Goal: Information Seeking & Learning: Learn about a topic

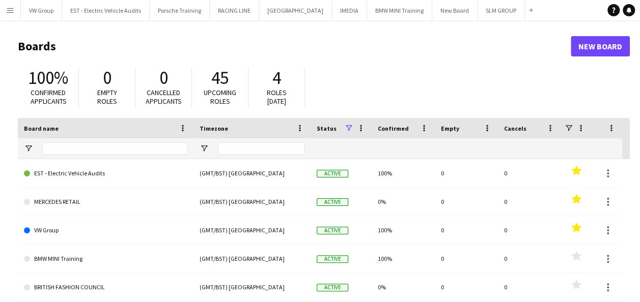
click at [11, 13] on app-icon "Menu" at bounding box center [10, 10] width 8 height 8
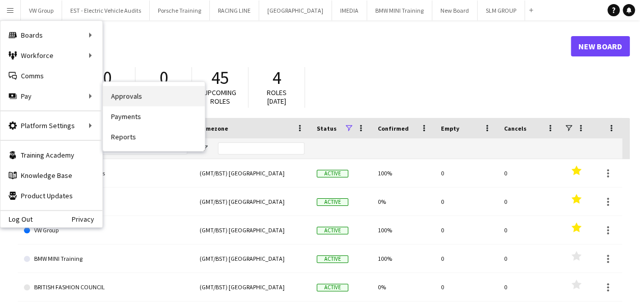
click at [121, 98] on link "Approvals" at bounding box center [154, 96] width 102 height 20
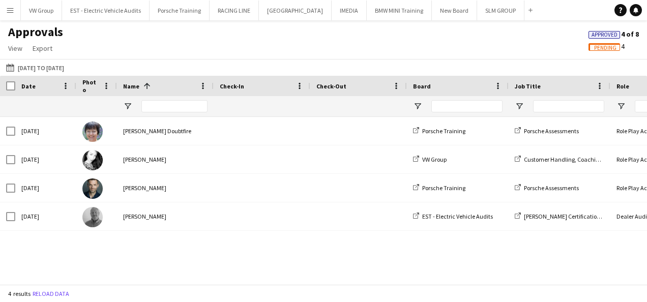
click at [610, 47] on span "Pending" at bounding box center [605, 48] width 22 height 7
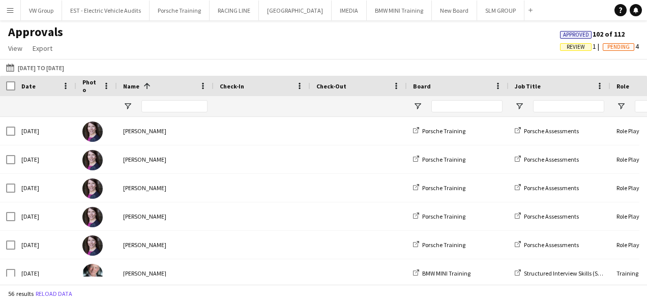
click at [574, 49] on span "Review" at bounding box center [576, 47] width 18 height 7
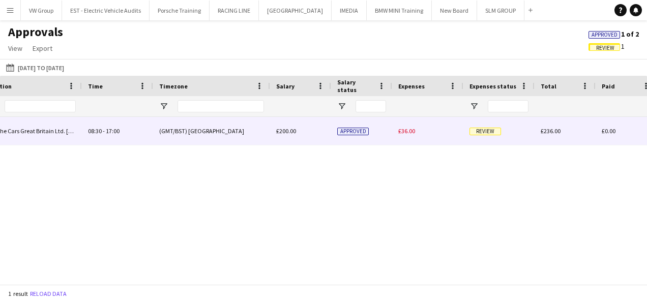
click at [485, 134] on span "Review" at bounding box center [486, 132] width 32 height 8
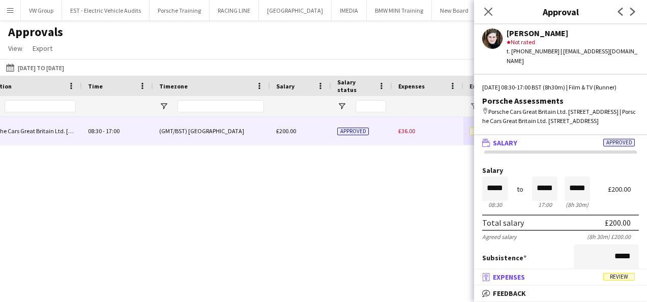
click at [611, 279] on span "Review" at bounding box center [620, 277] width 32 height 8
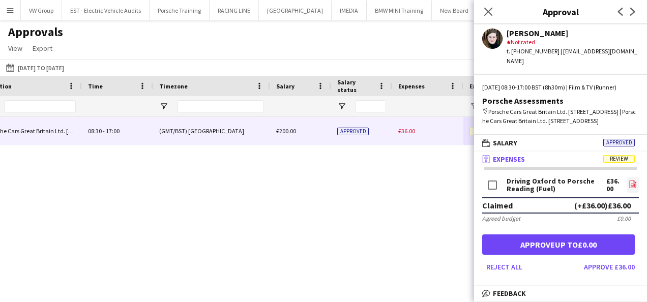
click at [629, 188] on icon "file-image" at bounding box center [633, 184] width 8 height 8
click at [594, 274] on button "Approve £36.00" at bounding box center [609, 267] width 59 height 16
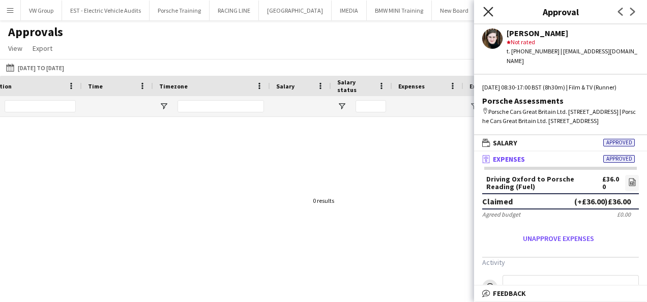
click at [489, 12] on icon at bounding box center [488, 12] width 10 height 10
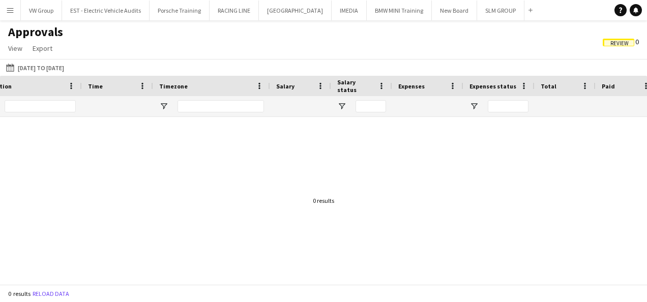
click at [10, 11] on app-icon "Menu" at bounding box center [10, 10] width 8 height 8
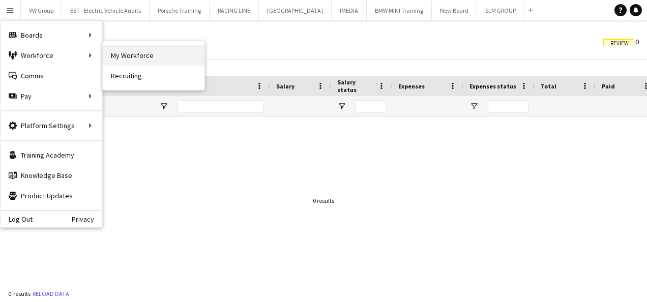
click at [121, 56] on link "My Workforce" at bounding box center [154, 55] width 102 height 20
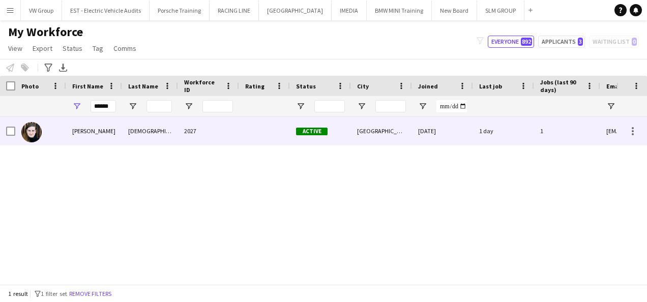
click at [87, 134] on div "Connie" at bounding box center [94, 131] width 56 height 28
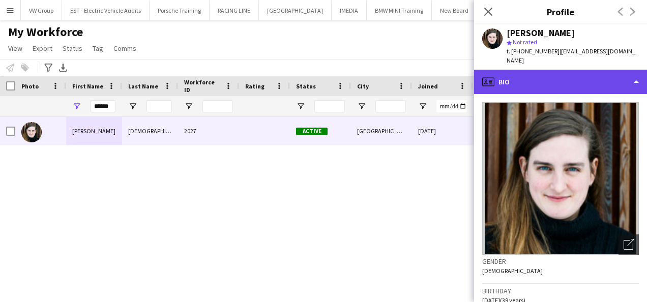
click at [639, 72] on div "profile Bio" at bounding box center [560, 82] width 173 height 24
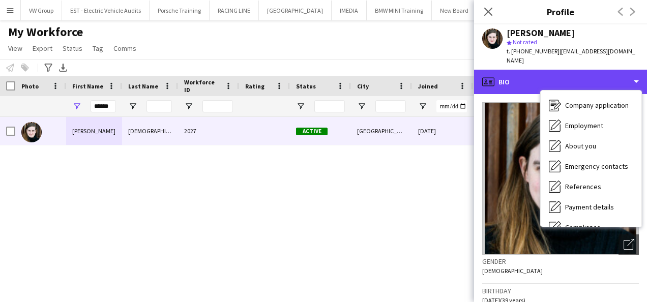
scroll to position [19, 0]
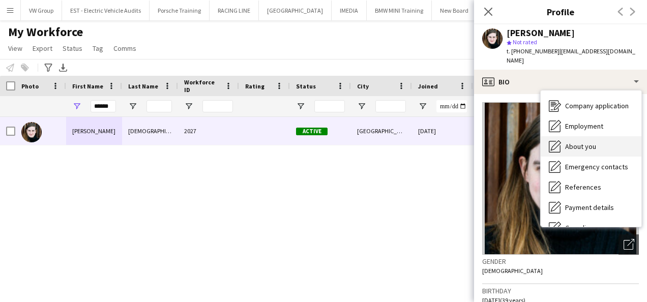
click at [587, 142] on span "About you" at bounding box center [580, 146] width 31 height 9
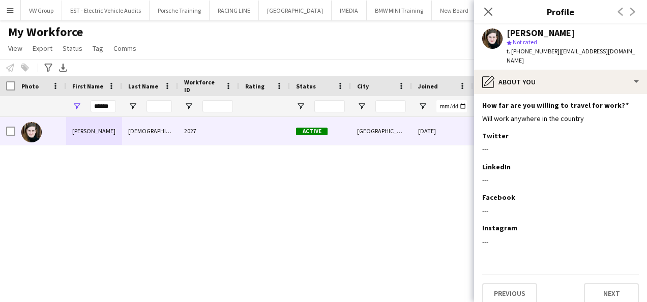
scroll to position [0, 0]
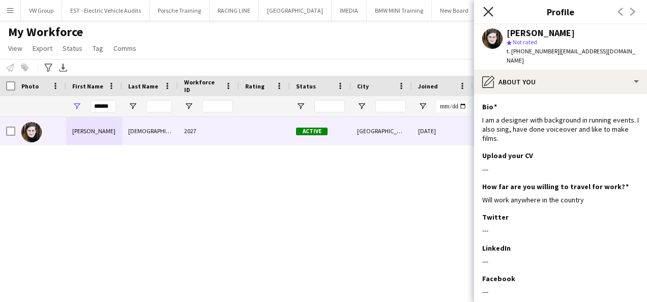
click at [487, 11] on icon "Close pop-in" at bounding box center [488, 12] width 10 height 10
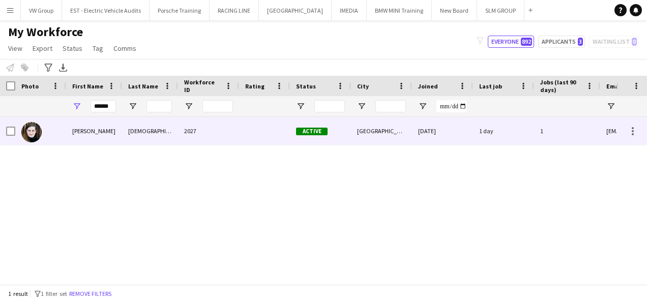
click at [80, 131] on div "Connie" at bounding box center [94, 131] width 56 height 28
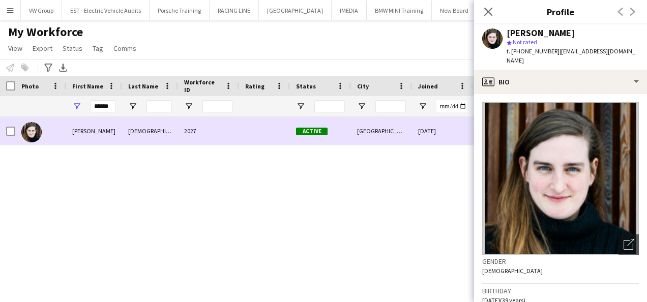
click at [80, 131] on div "Connie" at bounding box center [94, 131] width 56 height 28
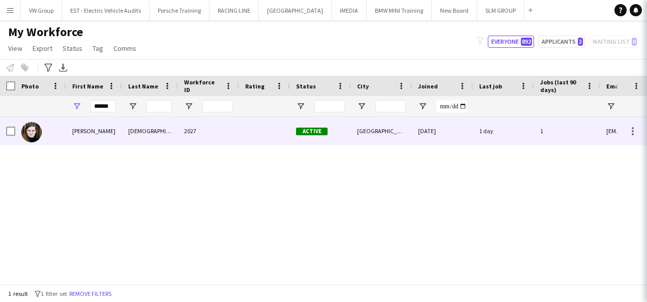
click at [80, 131] on div "Connie" at bounding box center [94, 131] width 56 height 28
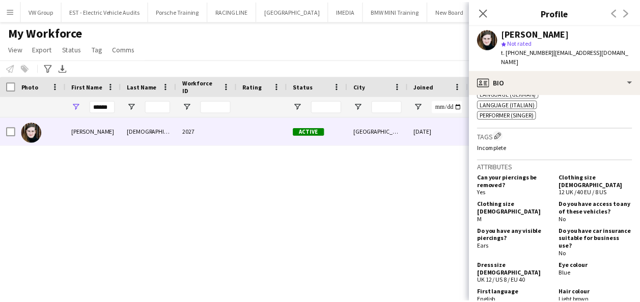
scroll to position [226, 0]
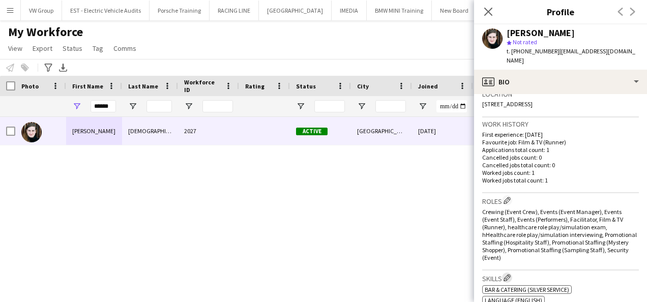
click at [511, 274] on app-icon "Edit crew company skills" at bounding box center [507, 277] width 7 height 7
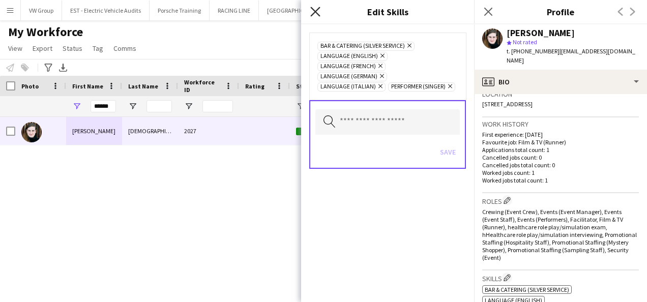
click at [314, 11] on icon "Close pop-in" at bounding box center [315, 12] width 10 height 10
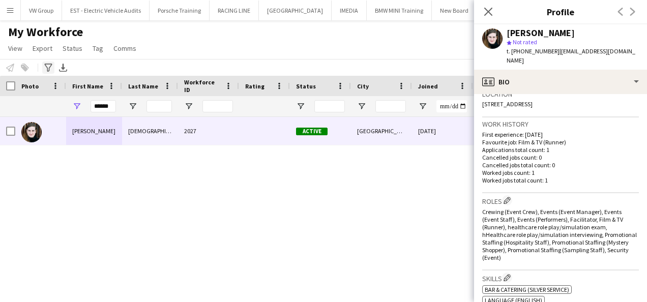
click at [49, 67] on icon at bounding box center [48, 68] width 8 height 8
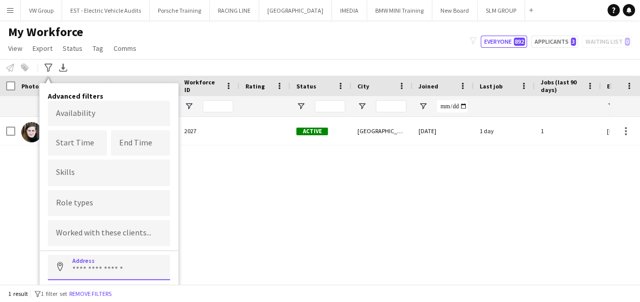
click at [149, 262] on input at bounding box center [109, 267] width 122 height 25
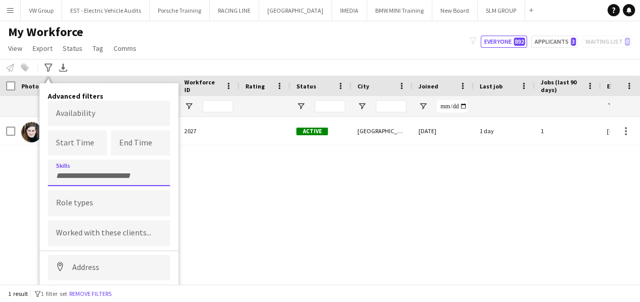
click at [114, 173] on input "Type to search skills..." at bounding box center [109, 176] width 106 height 9
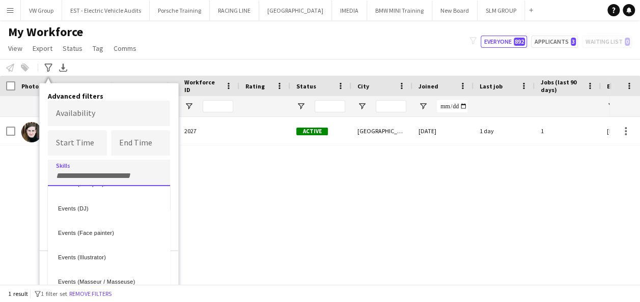
scroll to position [1558, 0]
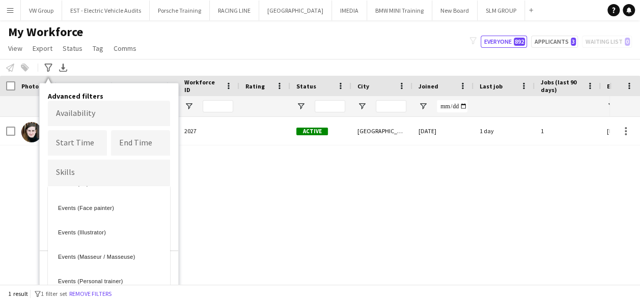
drag, startPoint x: 184, startPoint y: 285, endPoint x: 188, endPoint y: 295, distance: 10.3
click at [188, 295] on div "1 result filter-1 1 filter set Remove filters" at bounding box center [320, 293] width 640 height 17
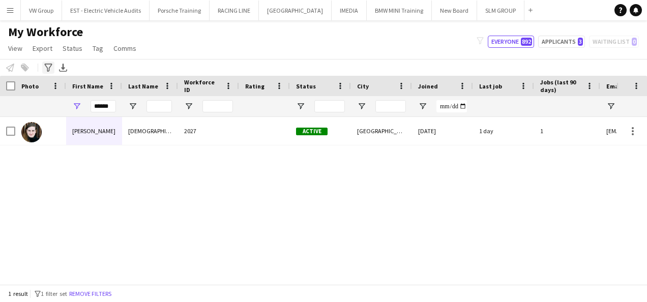
click at [49, 68] on icon at bounding box center [48, 68] width 8 height 8
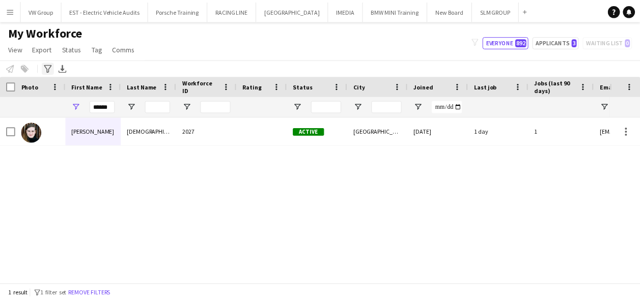
scroll to position [0, 0]
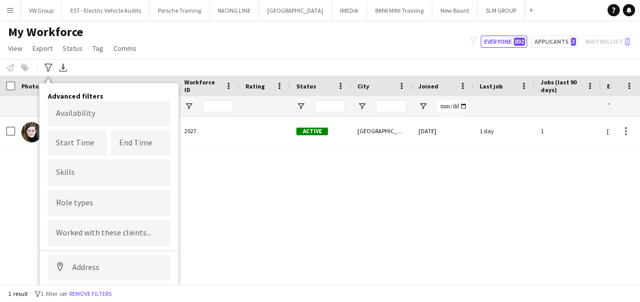
click at [118, 206] on input "Type to search role types..." at bounding box center [109, 202] width 106 height 9
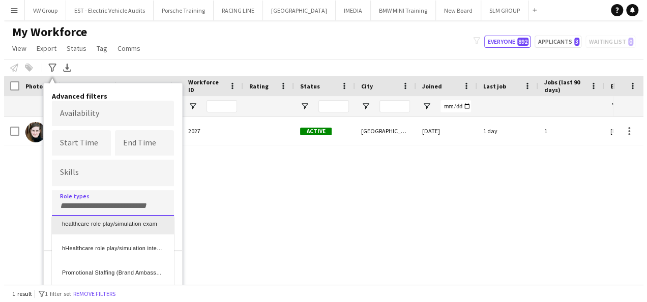
scroll to position [296, 0]
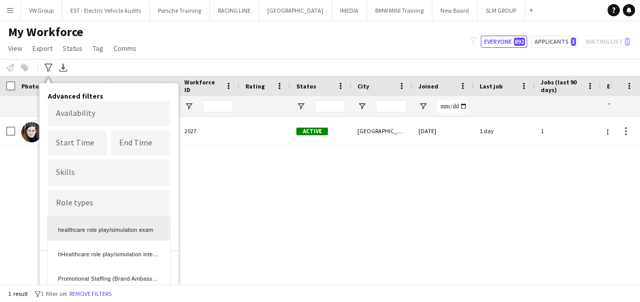
click at [241, 244] on div at bounding box center [320, 151] width 640 height 302
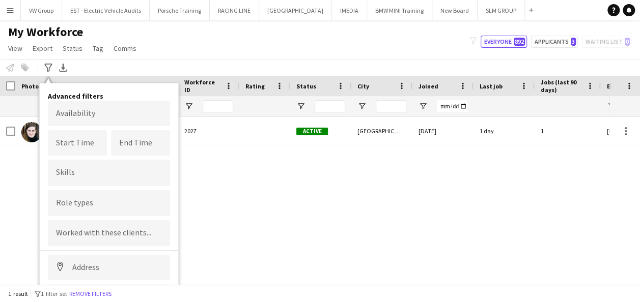
click at [269, 191] on div "Connie Jehu 2027 Active Oxford 14-08-2025 1 day 1 conniejehu@gmail.com" at bounding box center [304, 197] width 609 height 160
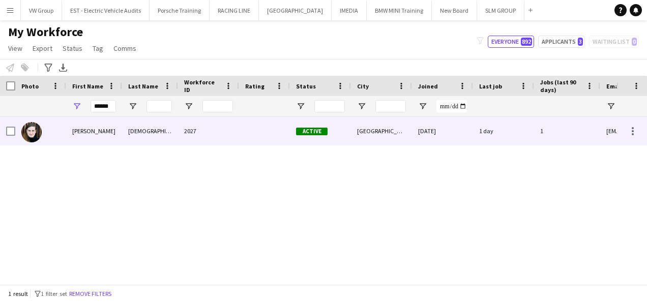
click at [85, 130] on div "Connie" at bounding box center [94, 131] width 56 height 28
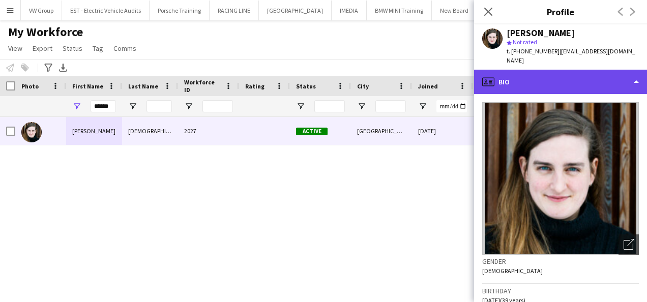
click at [637, 73] on div "profile Bio" at bounding box center [560, 82] width 173 height 24
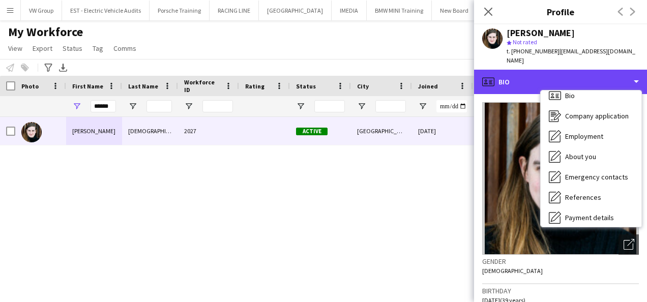
scroll to position [20, 0]
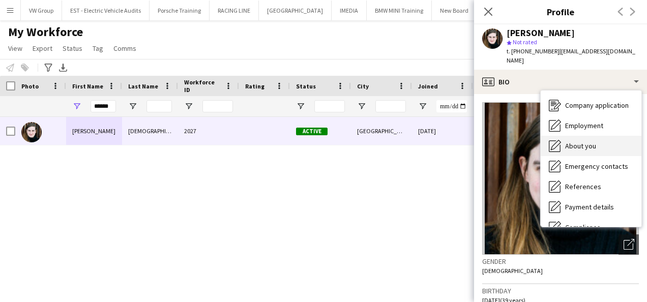
click at [594, 141] on span "About you" at bounding box center [580, 145] width 31 height 9
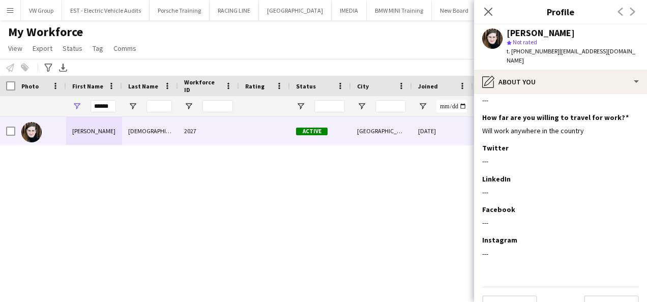
scroll to position [81, 0]
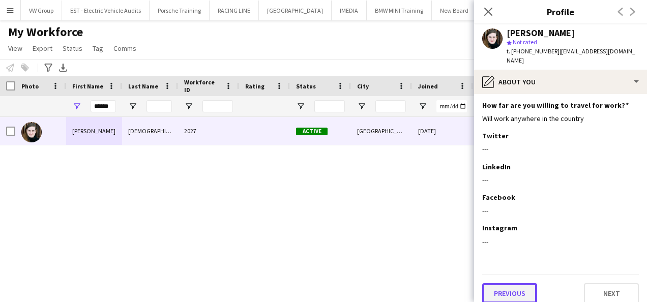
click at [515, 283] on button "Previous" at bounding box center [509, 293] width 55 height 20
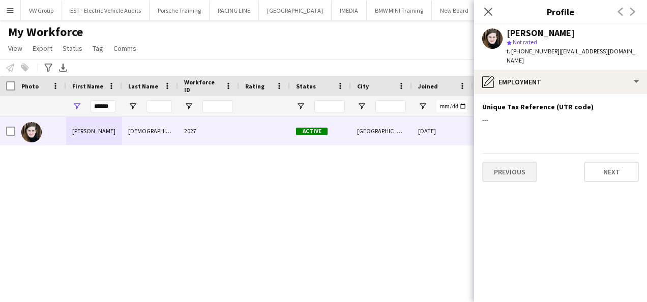
scroll to position [0, 0]
click at [509, 171] on button "Previous" at bounding box center [509, 172] width 55 height 20
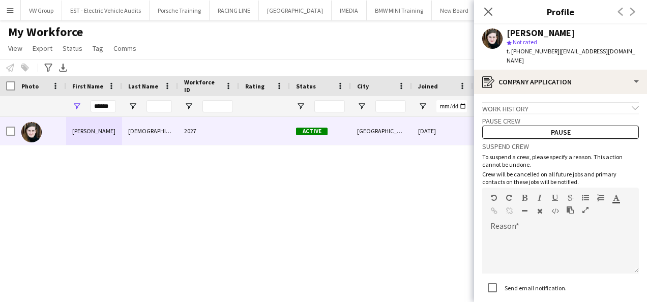
scroll to position [62, 0]
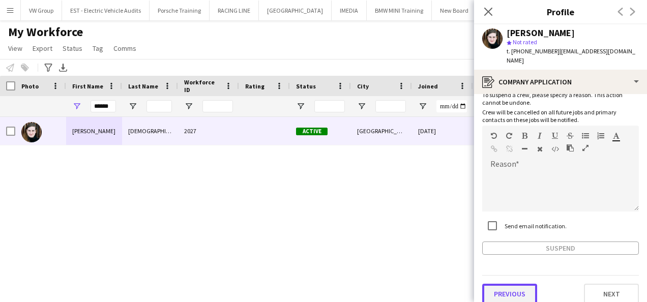
click at [530, 284] on button "Previous" at bounding box center [509, 294] width 55 height 20
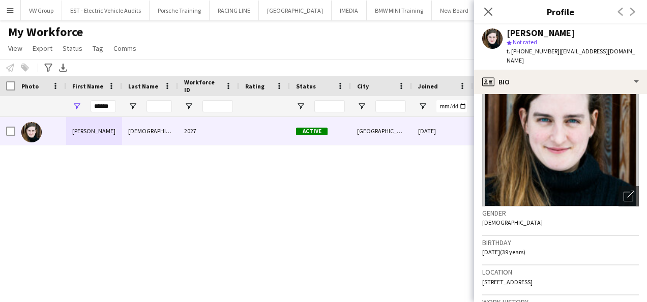
scroll to position [38, 0]
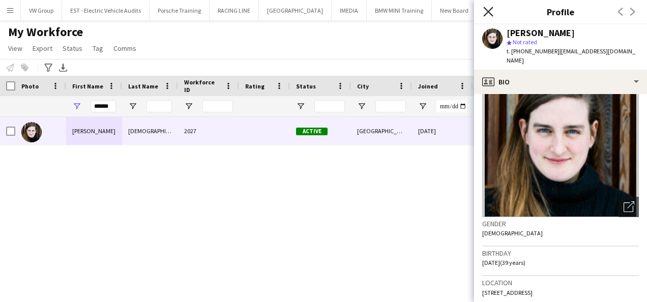
click at [490, 11] on icon at bounding box center [488, 12] width 10 height 10
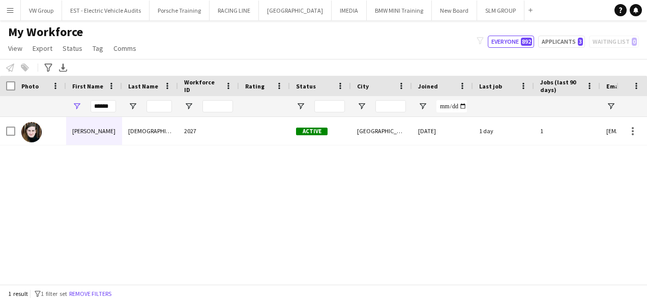
click at [10, 10] on app-icon "Menu" at bounding box center [10, 10] width 8 height 8
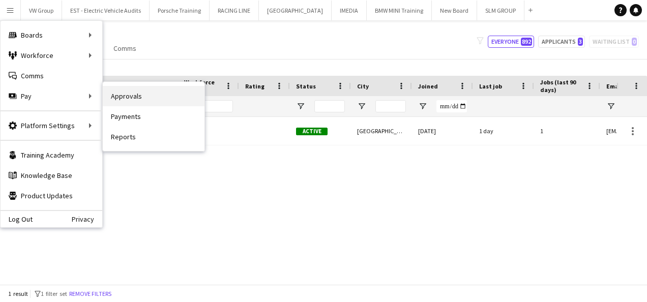
click at [120, 95] on link "Approvals" at bounding box center [154, 96] width 102 height 20
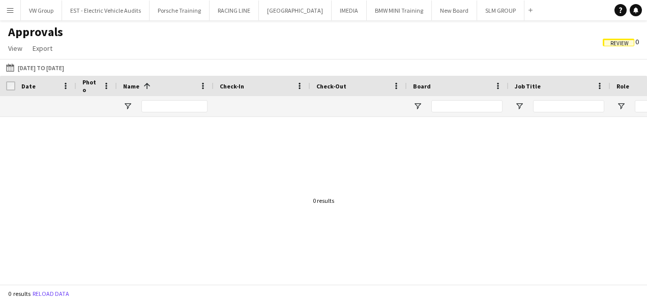
click at [612, 45] on span "Review" at bounding box center [620, 43] width 18 height 7
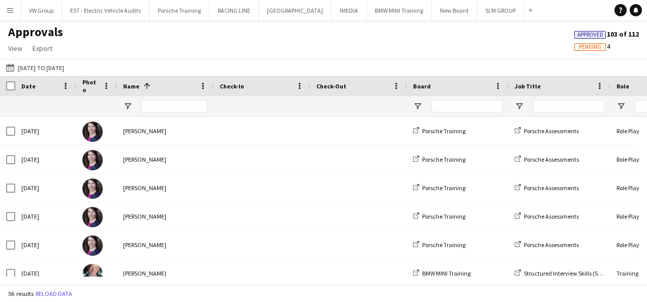
click at [599, 47] on span "Pending" at bounding box center [590, 47] width 22 height 7
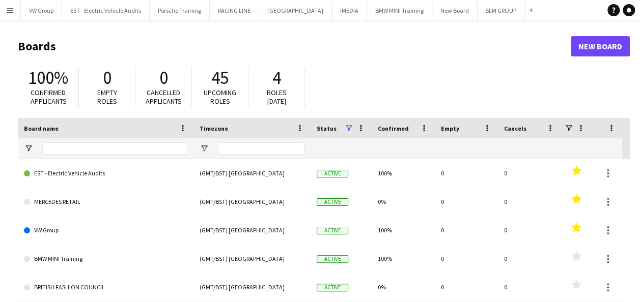
click at [10, 10] on app-icon "Menu" at bounding box center [10, 10] width 8 height 8
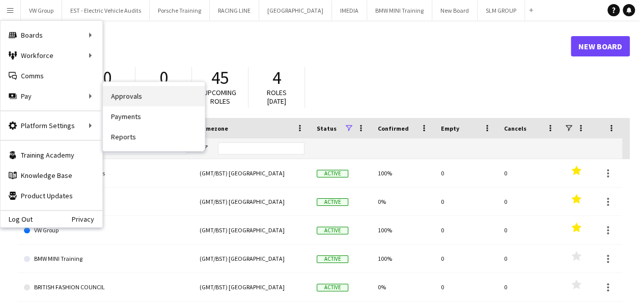
click at [133, 101] on link "Approvals" at bounding box center [154, 96] width 102 height 20
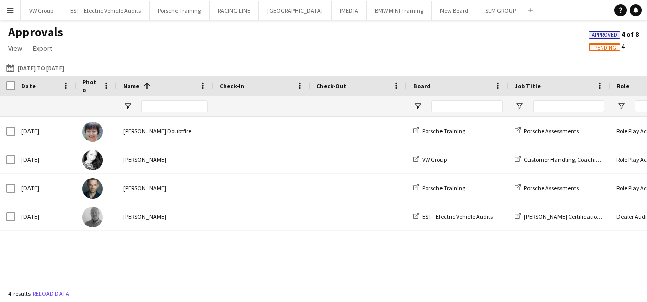
click at [11, 10] on app-icon "Menu" at bounding box center [10, 10] width 8 height 8
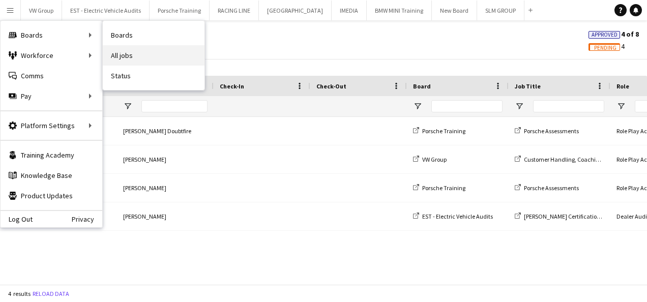
click at [130, 55] on link "All jobs" at bounding box center [154, 55] width 102 height 20
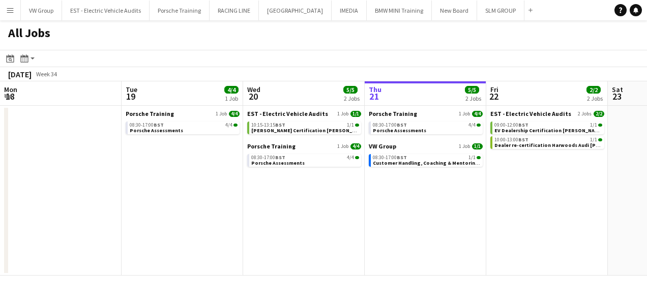
scroll to position [0, 243]
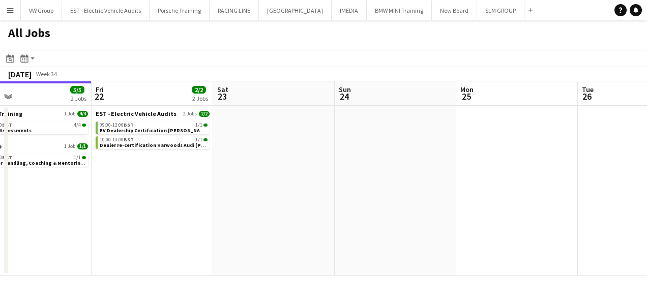
drag, startPoint x: 413, startPoint y: 173, endPoint x: 263, endPoint y: 155, distance: 151.7
click at [262, 155] on app-calendar-viewport "Mon 18 Tue 19 4/4 1 Job Wed 20 5/5 2 Jobs Thu 21 5/5 2 Jobs Fri 22 2/2 2 Jobs S…" at bounding box center [323, 178] width 647 height 194
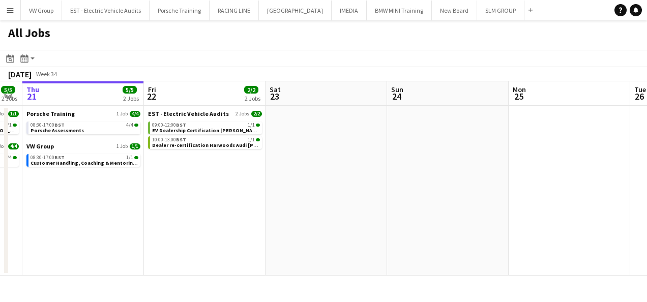
drag, startPoint x: 307, startPoint y: 150, endPoint x: 320, endPoint y: 161, distance: 16.9
click at [253, 167] on app-calendar-viewport "Mon 18 Tue 19 4/4 1 Job Wed 20 5/5 2 Jobs Thu 21 5/5 2 Jobs Fri 22 2/2 2 Jobs S…" at bounding box center [323, 178] width 647 height 194
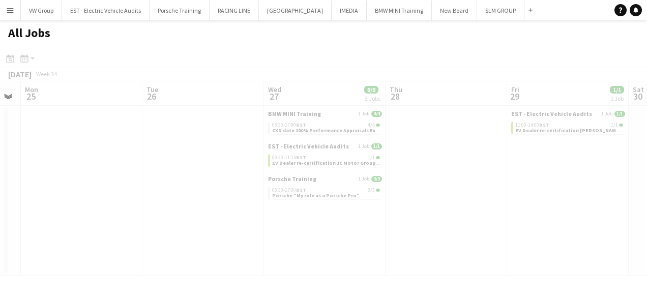
scroll to position [0, 246]
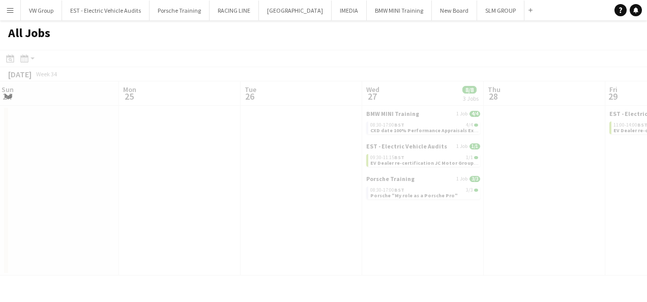
drag, startPoint x: 299, startPoint y: 162, endPoint x: 244, endPoint y: 177, distance: 56.4
click at [244, 177] on app-all-jobs "All Jobs Date picker [DATE] [DATE] [DATE] M [DATE] T [DATE] W [DATE] T [DATE] F…" at bounding box center [323, 147] width 647 height 255
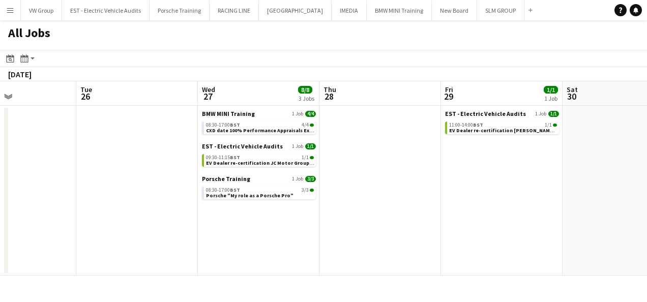
drag, startPoint x: 501, startPoint y: 212, endPoint x: 346, endPoint y: 205, distance: 154.9
click at [342, 204] on app-calendar-viewport "Fri 22 2/2 2 Jobs Sat 23 Sun 24 Mon 25 Tue 26 Wed 27 8/8 3 Jobs Thu 28 Fri 29 1…" at bounding box center [323, 178] width 647 height 194
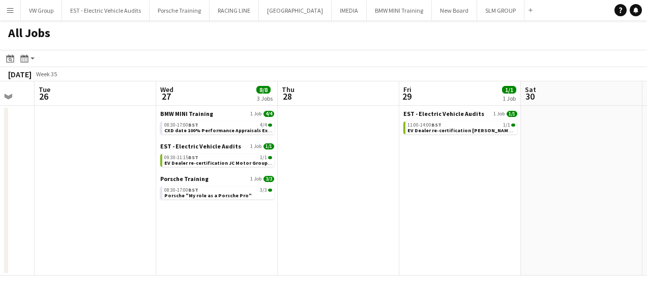
click at [417, 197] on app-calendar-viewport "Fri 22 2/2 2 Jobs Sat 23 Sun 24 Mon 25 Tue 26 Wed 27 8/8 3 Jobs Thu 28 Fri 29 1…" at bounding box center [323, 178] width 647 height 194
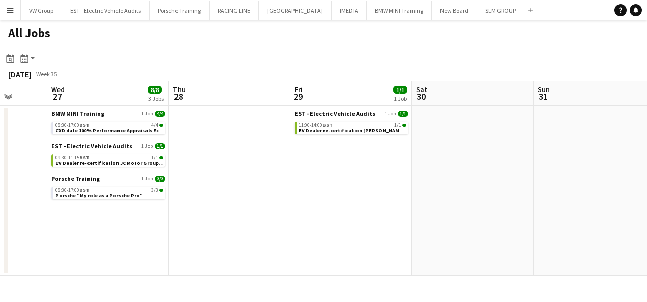
drag, startPoint x: 398, startPoint y: 212, endPoint x: 355, endPoint y: 213, distance: 43.3
click at [291, 221] on app-calendar-viewport "Sun 24 Mon 25 Tue 26 Wed 27 8/8 3 Jobs Thu 28 Fri 29 1/1 1 Job Sat 30 Sun 31 Mo…" at bounding box center [323, 178] width 647 height 194
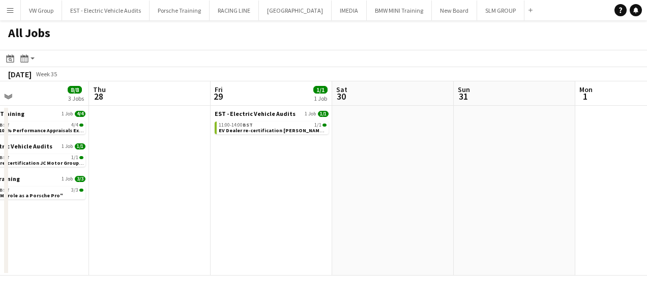
scroll to position [0, 398]
drag, startPoint x: 413, startPoint y: 201, endPoint x: 340, endPoint y: 204, distance: 73.4
click at [340, 204] on app-calendar-viewport "Sun 24 Mon 25 Tue 26 Wed 27 8/8 3 Jobs Thu 28 Fri 29 1/1 1 Job Sat 30 Sun 31 Mo…" at bounding box center [323, 178] width 647 height 194
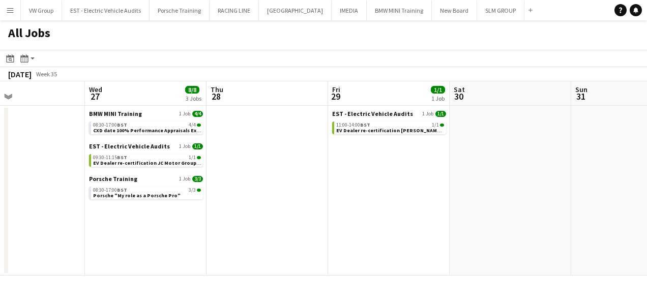
click at [303, 169] on app-all-jobs "All Jobs Date picker [DATE] [DATE] [DATE] M [DATE] T [DATE] W [DATE] T [DATE] F…" at bounding box center [323, 147] width 647 height 255
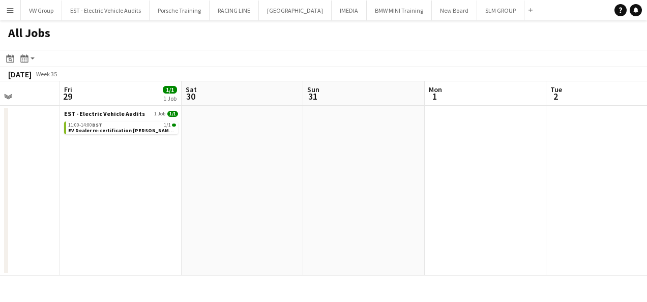
drag, startPoint x: 413, startPoint y: 202, endPoint x: 213, endPoint y: 242, distance: 204.6
click at [211, 243] on app-calendar-viewport "Tue 26 Wed 27 8/8 3 Jobs Thu 28 Fri 29 1/1 1 Job Sat 30 Sun 31 Mon 1 Tue 2 Wed …" at bounding box center [323, 178] width 647 height 194
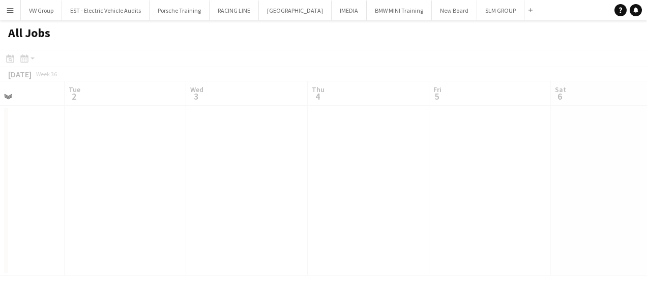
scroll to position [0, 250]
drag, startPoint x: 221, startPoint y: 266, endPoint x: 272, endPoint y: 259, distance: 51.3
click at [174, 275] on app-calendar-viewport "Sat 30 Sun 31 Mon 1 Tue 2 Wed 3 Thu 4 Fri 5 Sat 6 Sun 7 Mon 8 Tue 9" at bounding box center [323, 178] width 647 height 194
drag, startPoint x: 343, startPoint y: 242, endPoint x: 382, endPoint y: 251, distance: 40.4
click at [186, 287] on div "Menu Boards Boards Boards All jobs Status Workforce Workforce My Workforce Recr…" at bounding box center [323, 151] width 647 height 302
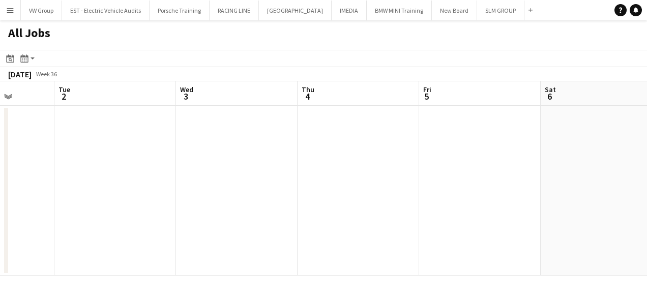
drag, startPoint x: 423, startPoint y: 242, endPoint x: 254, endPoint y: 270, distance: 171.8
click at [202, 282] on div "Menu Boards Boards Boards All jobs Status Workforce Workforce My Workforce Recr…" at bounding box center [323, 151] width 647 height 302
click at [140, 276] on app-all-jobs "All Jobs Date picker [DATE] [DATE] [DATE] M [DATE] T [DATE] W [DATE] T [DATE] F…" at bounding box center [323, 147] width 647 height 255
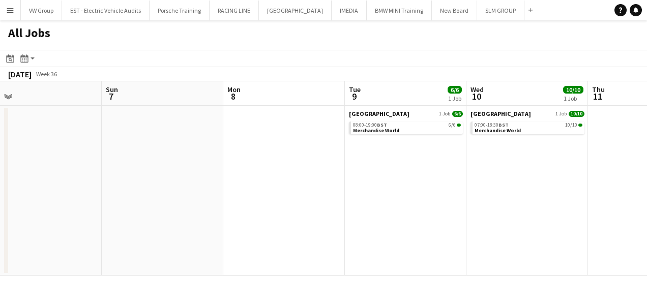
drag, startPoint x: 311, startPoint y: 248, endPoint x: 155, endPoint y: 287, distance: 161.0
click at [136, 290] on div "Menu Boards Boards Boards All jobs Status Workforce Workforce My Workforce Recr…" at bounding box center [323, 151] width 647 height 302
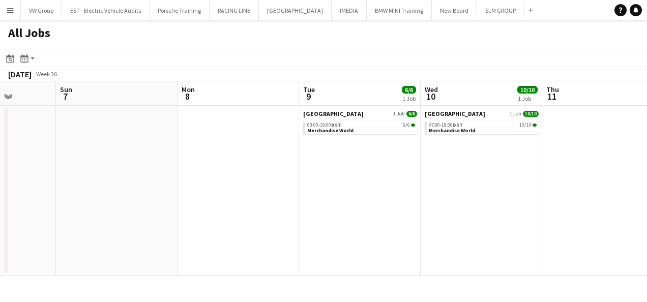
drag, startPoint x: 321, startPoint y: 262, endPoint x: 95, endPoint y: 302, distance: 229.4
click at [92, 302] on html "Menu Boards Boards Boards All jobs Status Workforce Workforce My Workforce Recr…" at bounding box center [323, 151] width 647 height 302
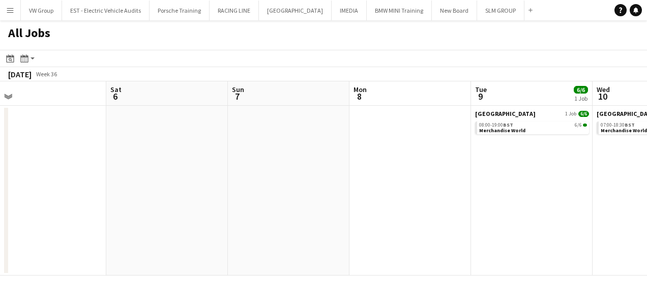
drag, startPoint x: 304, startPoint y: 265, endPoint x: 74, endPoint y: 305, distance: 233.1
click at [74, 302] on html "Menu Boards Boards Boards All jobs Status Workforce Workforce My Workforce Recr…" at bounding box center [323, 151] width 647 height 302
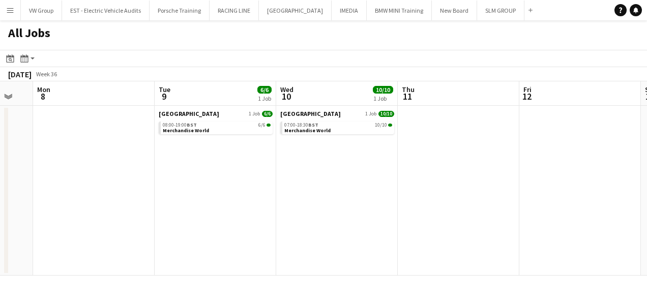
drag, startPoint x: 238, startPoint y: 203, endPoint x: 301, endPoint y: 198, distance: 63.7
click at [242, 200] on app-calendar-viewport "Fri 5 Sat 6 Sun 7 Mon 8 Tue 9 6/6 1 Job Wed 10 10/10 1 Job Thu 11 Fri 12 Sat 13…" at bounding box center [323, 178] width 647 height 194
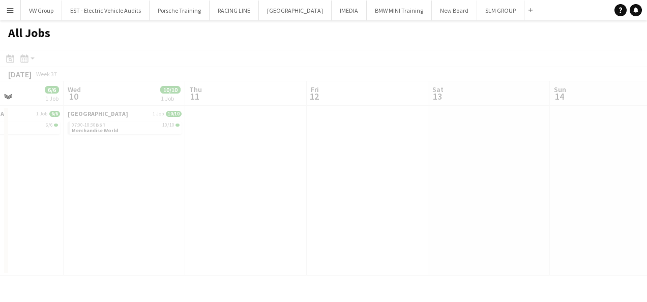
drag, startPoint x: 363, startPoint y: 197, endPoint x: 351, endPoint y: 195, distance: 12.5
click at [268, 211] on app-all-jobs "All Jobs Date picker [DATE] [DATE] [DATE] M [DATE] T [DATE] W [DATE] T [DATE] F…" at bounding box center [323, 147] width 647 height 255
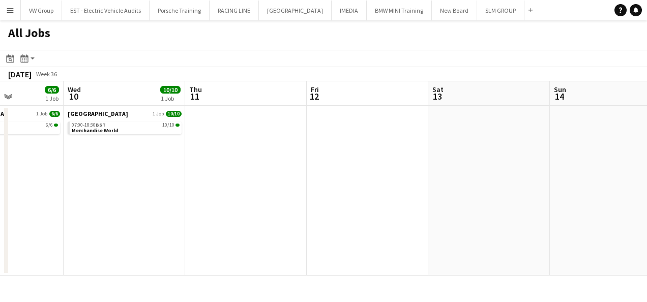
drag, startPoint x: 431, startPoint y: 189, endPoint x: 247, endPoint y: 227, distance: 187.5
click at [245, 228] on app-calendar-viewport "Sun 7 Mon 8 Tue 9 6/6 1 Job Wed 10 10/10 1 Job Thu 11 Fri 12 Sat 13 Sun 14 Mon …" at bounding box center [323, 178] width 647 height 194
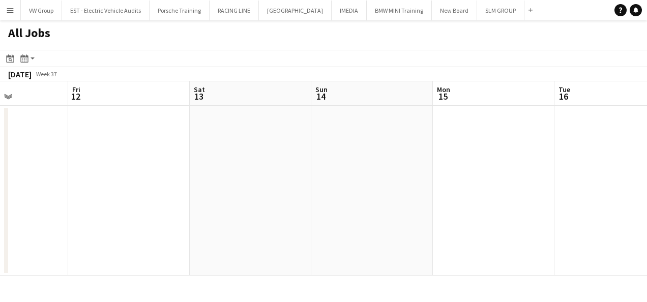
click at [276, 214] on app-all-jobs "All Jobs Date picker [DATE] [DATE] [DATE] M [DATE] T [DATE] W [DATE] T [DATE] F…" at bounding box center [323, 147] width 647 height 255
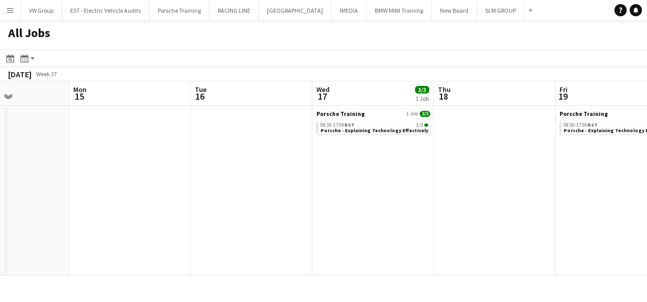
drag, startPoint x: 491, startPoint y: 185, endPoint x: 277, endPoint y: 219, distance: 216.9
click at [278, 219] on app-calendar-viewport "Thu 11 Fri 12 Sat 13 Sun 14 Mon 15 Tue 16 Wed 17 3/3 1 Job Thu 18 Fri 19 3/3 1 …" at bounding box center [323, 178] width 647 height 194
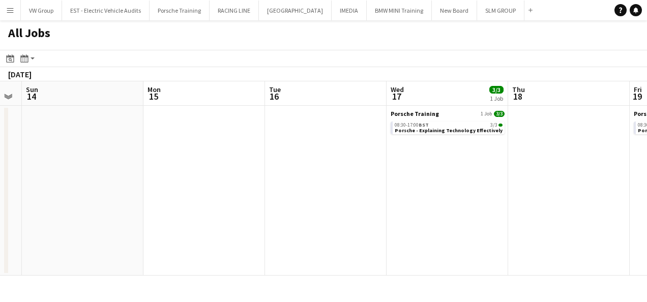
click at [270, 237] on app-calendar-viewport "Thu 11 Fri 12 Sat 13 Sun 14 Mon 15 Tue 16 Wed 17 3/3 1 Job Thu 18 Fri 19 3/3 1 …" at bounding box center [323, 178] width 647 height 194
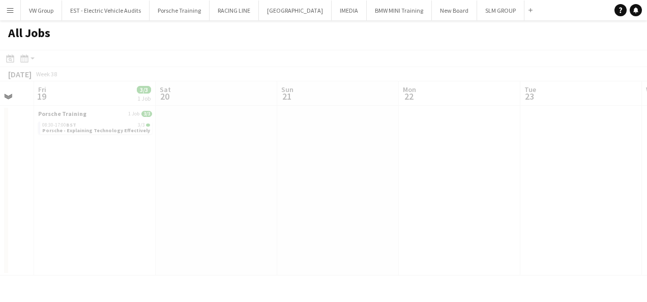
scroll to position [0, 277]
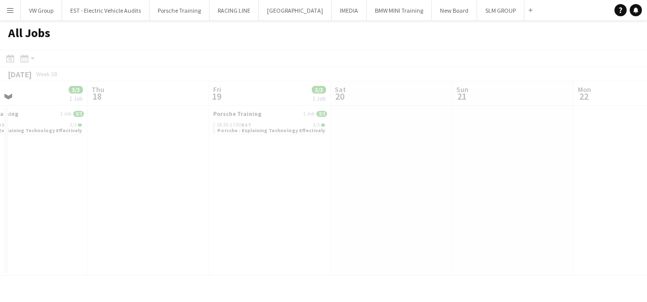
drag, startPoint x: 379, startPoint y: 222, endPoint x: 227, endPoint y: 225, distance: 151.7
click at [216, 227] on app-all-jobs "All Jobs Date picker [DATE] [DATE] [DATE] M [DATE] T [DATE] W [DATE] T [DATE] F…" at bounding box center [323, 147] width 647 height 255
